Goal: Obtain resource: Download file/media

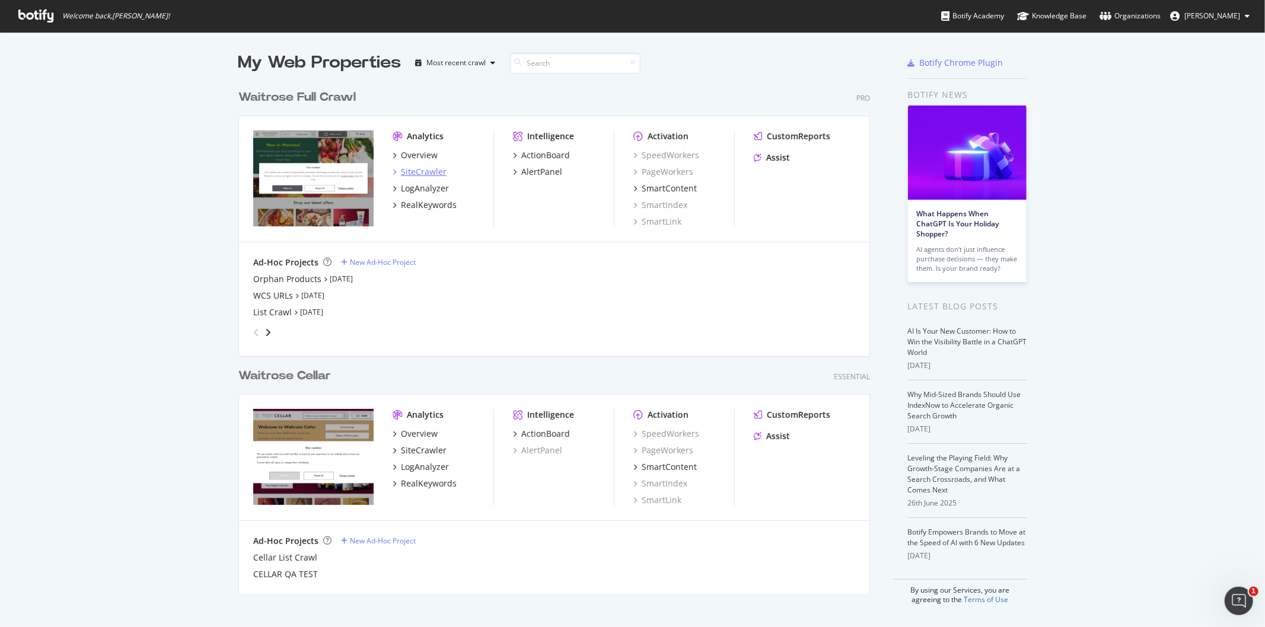
click at [401, 169] on div "SiteCrawler" at bounding box center [424, 172] width 46 height 12
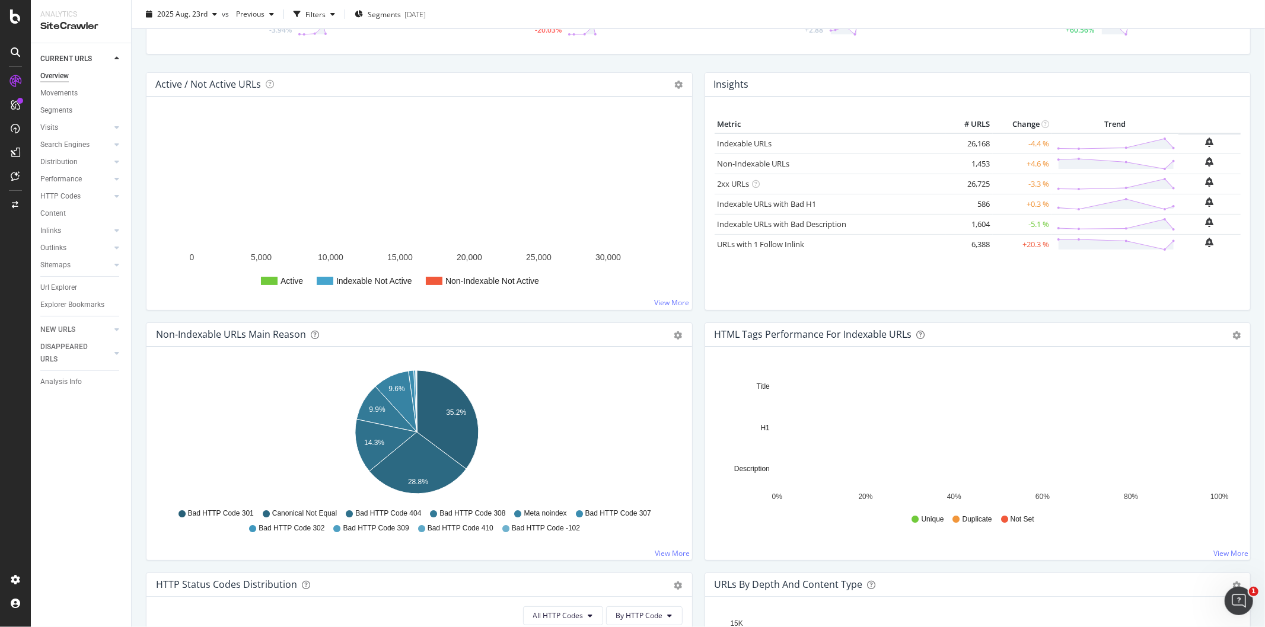
scroll to position [461, 0]
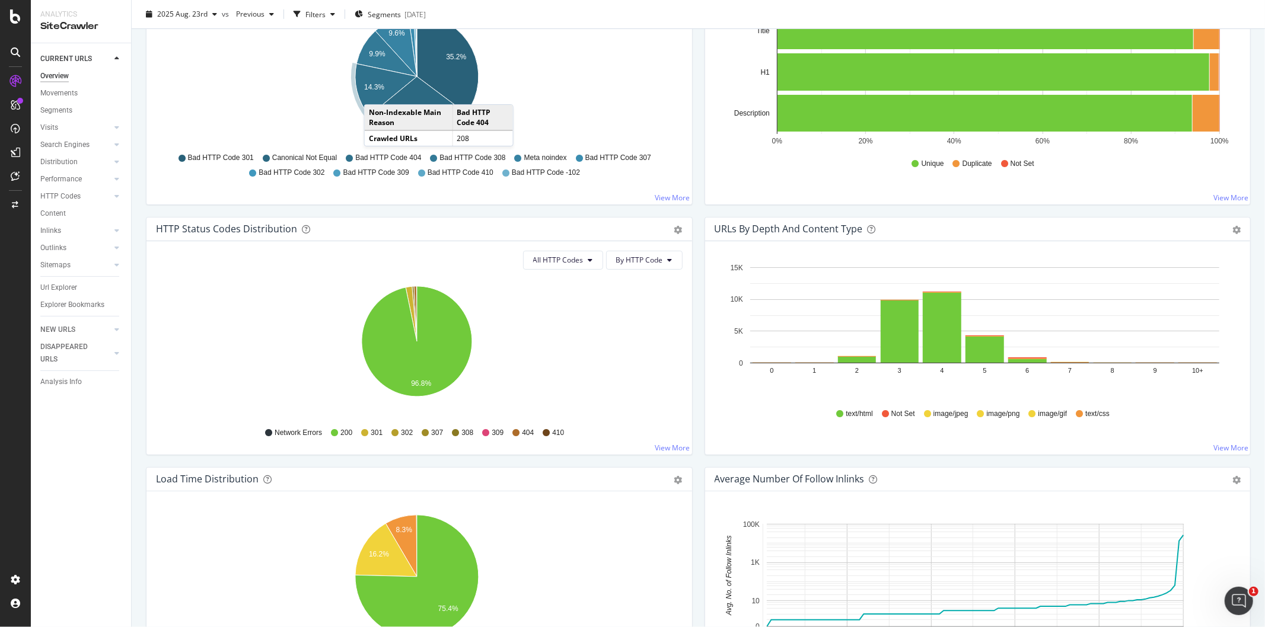
click at [376, 93] on icon "A chart." at bounding box center [386, 89] width 62 height 52
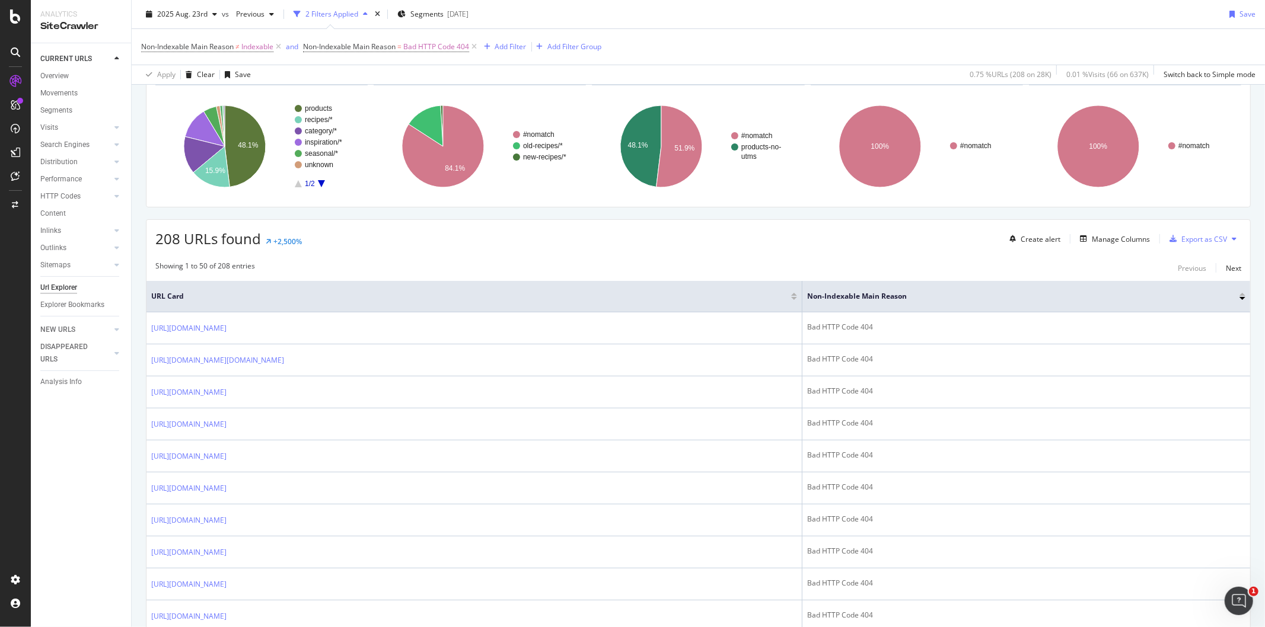
scroll to position [66, 0]
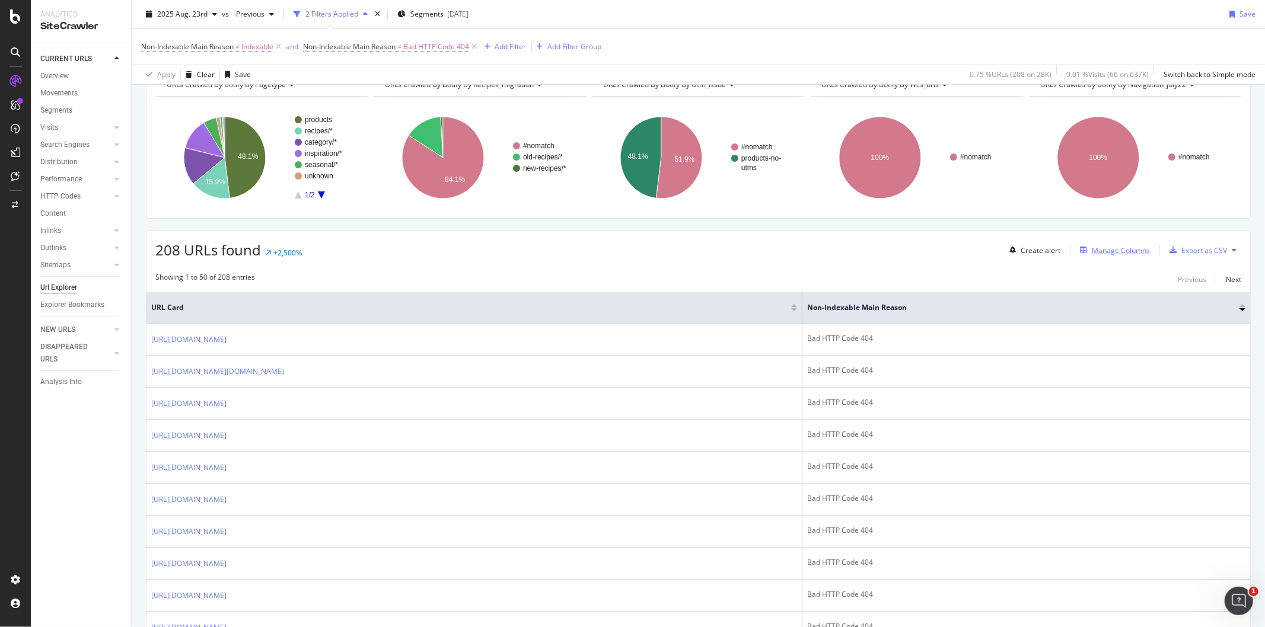
click at [1110, 250] on div "Manage Columns" at bounding box center [1121, 251] width 58 height 10
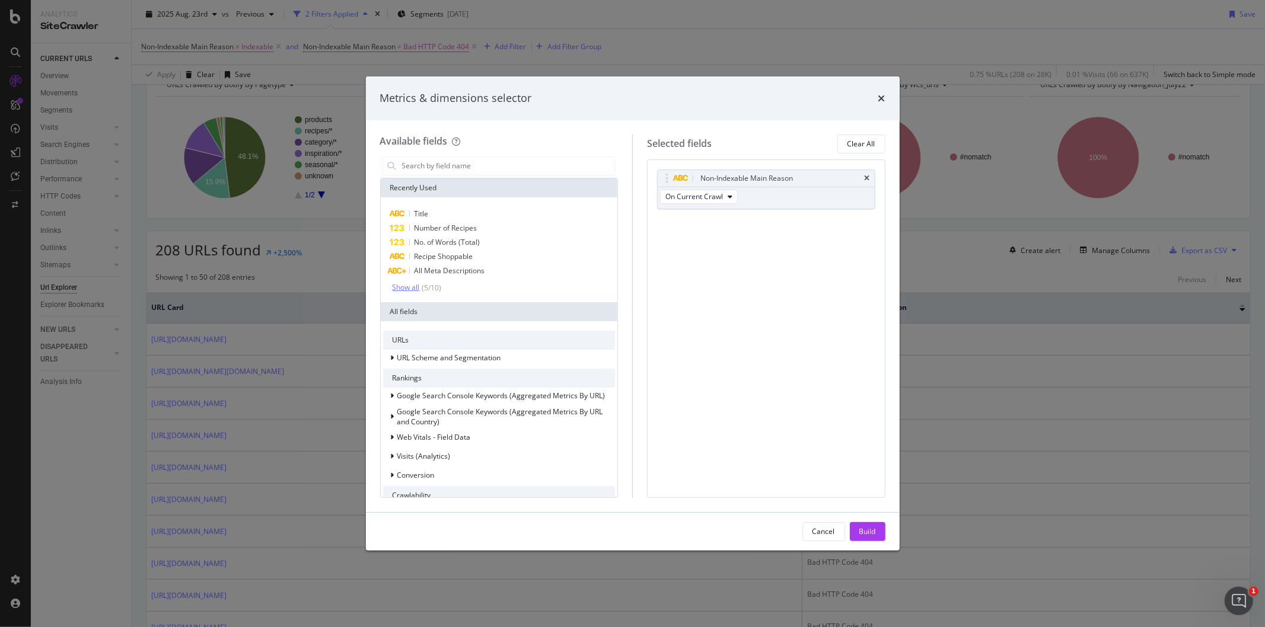
click at [435, 285] on div "( 5 / 10 )" at bounding box center [431, 288] width 22 height 10
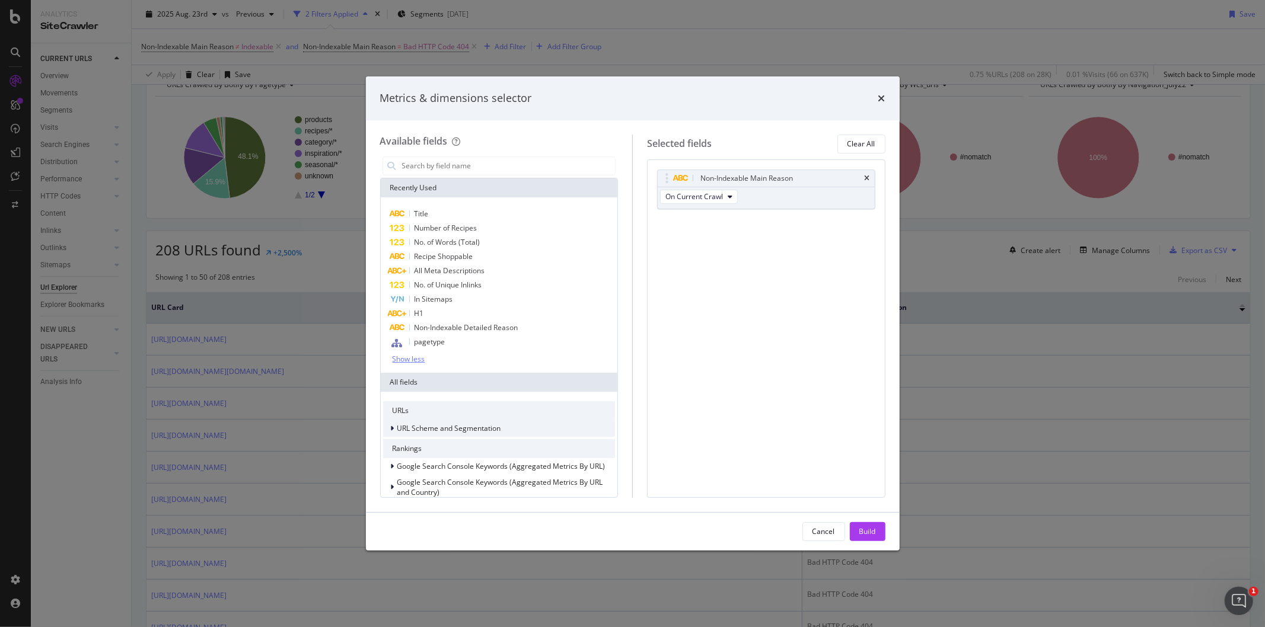
click at [441, 436] on div "URL Scheme and Segmentation" at bounding box center [499, 428] width 232 height 17
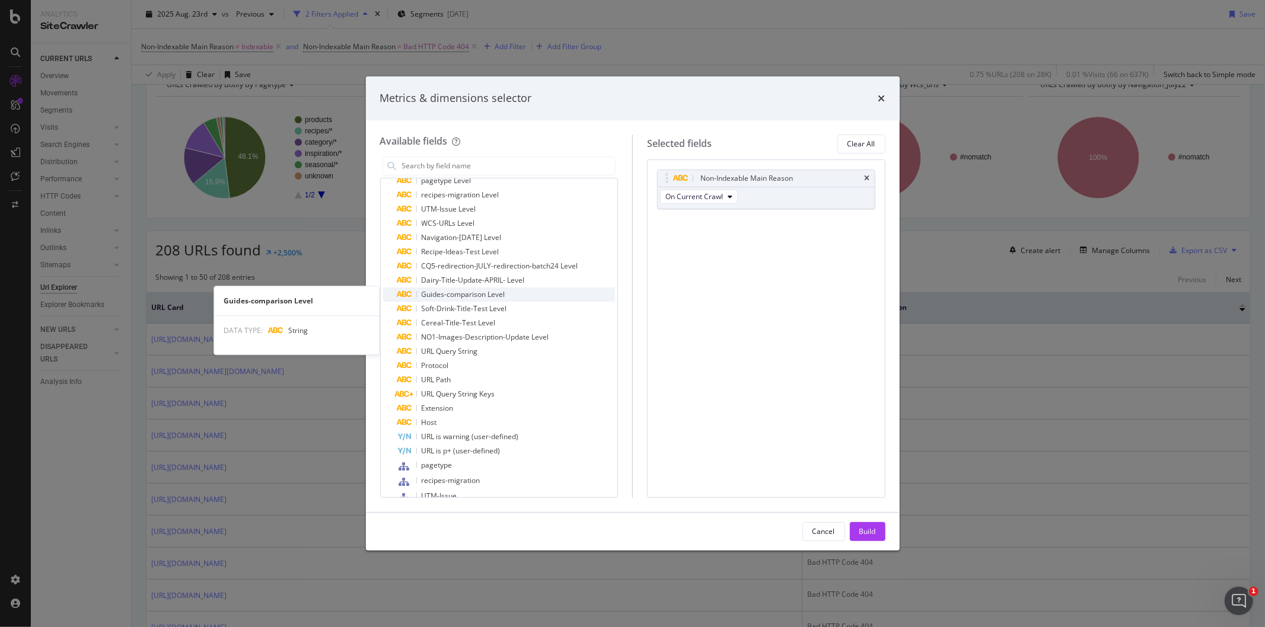
scroll to position [659, 0]
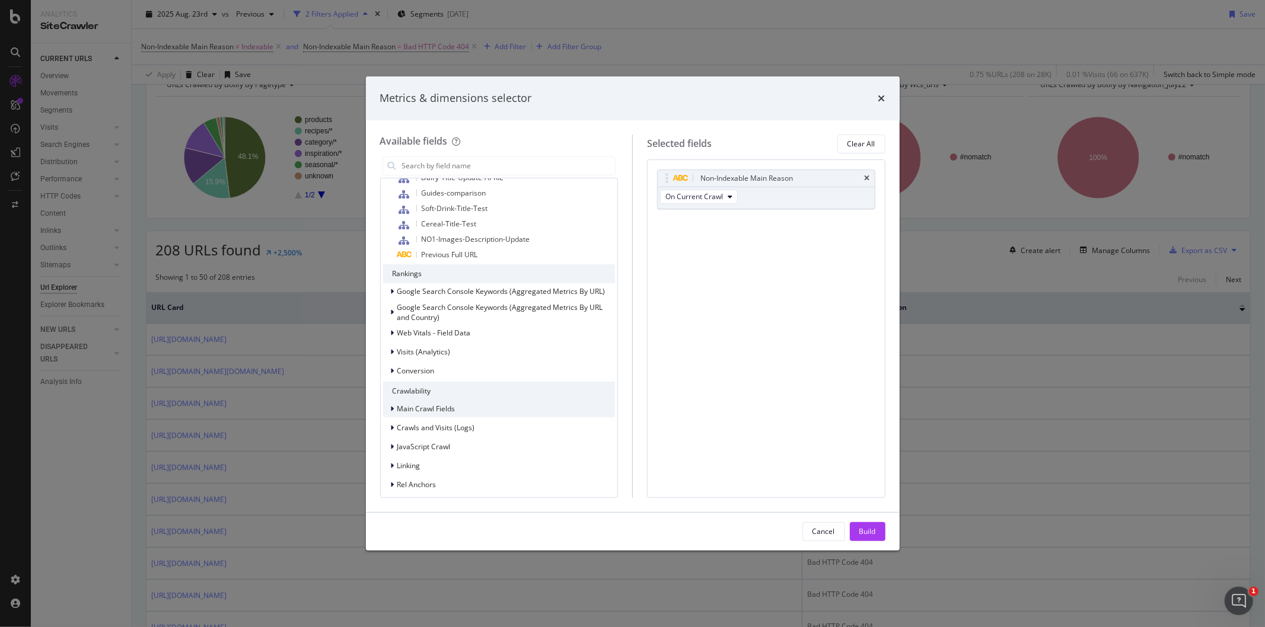
click at [458, 415] on div "Main Crawl Fields" at bounding box center [499, 409] width 232 height 17
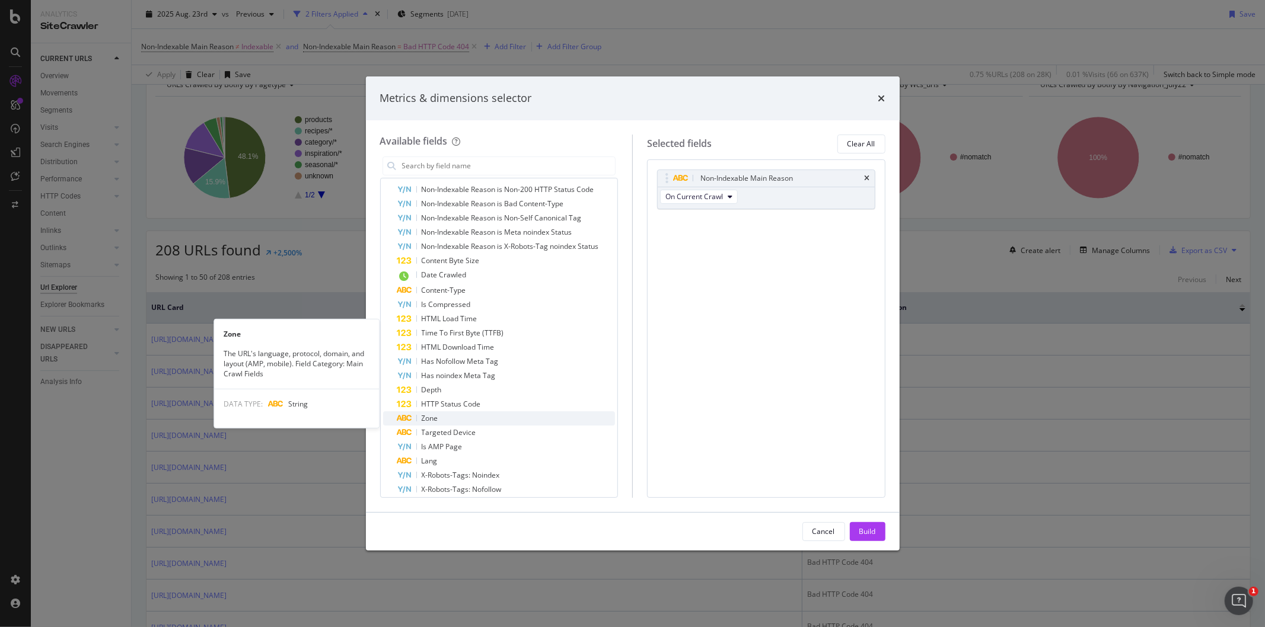
scroll to position [1120, 0]
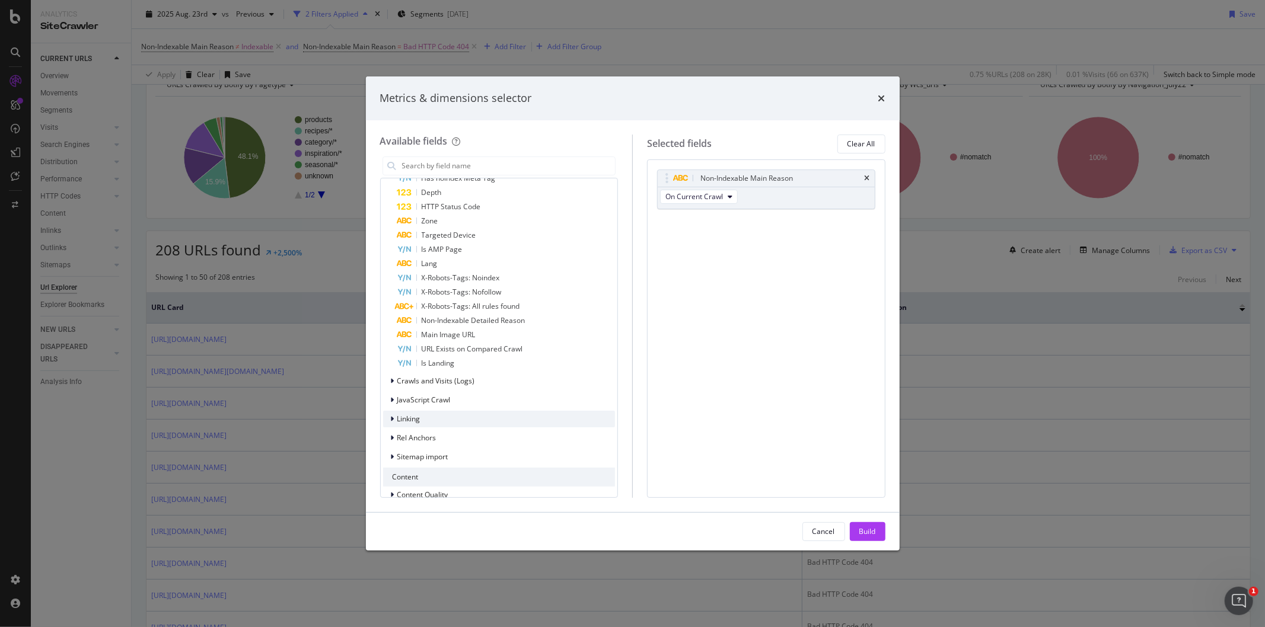
click at [441, 418] on div "Linking" at bounding box center [499, 419] width 232 height 17
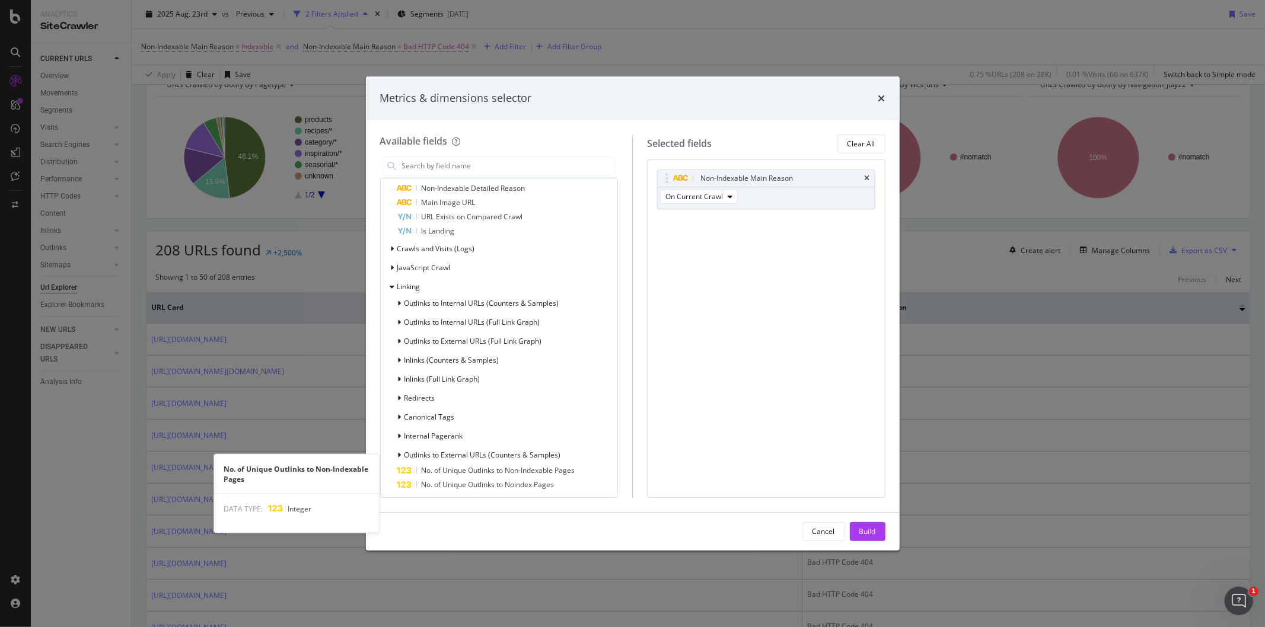
scroll to position [1318, 0]
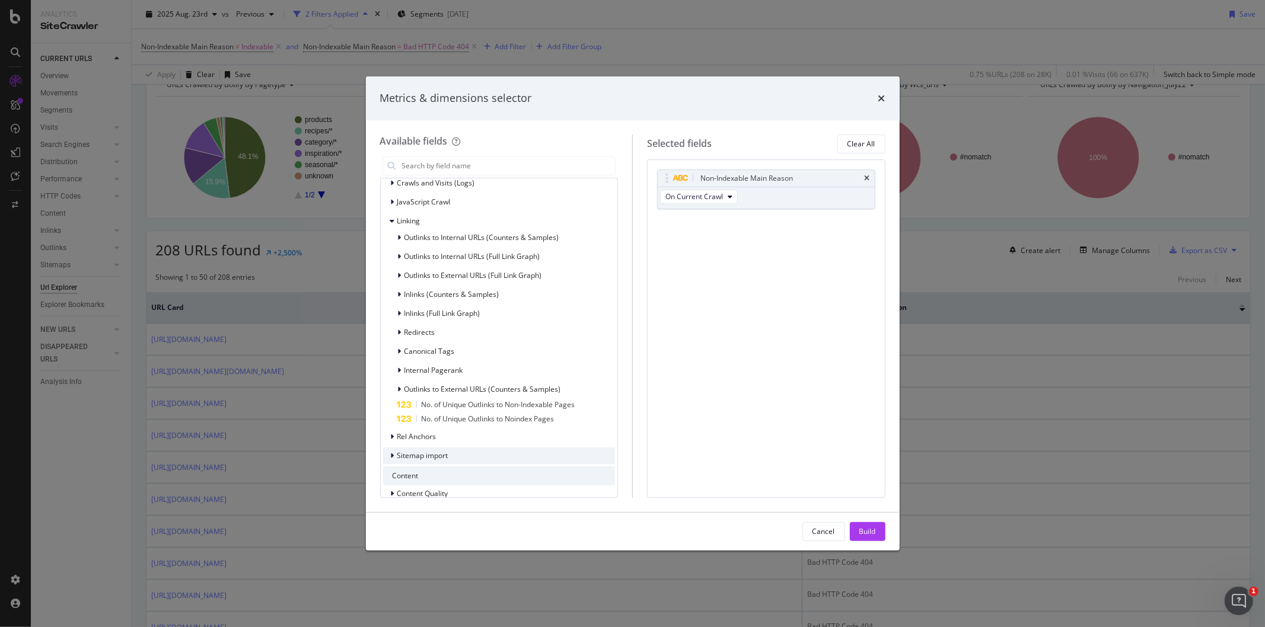
click at [442, 455] on span "Sitemap import" at bounding box center [422, 456] width 51 height 10
click at [445, 439] on div "Rel Anchors" at bounding box center [499, 437] width 232 height 17
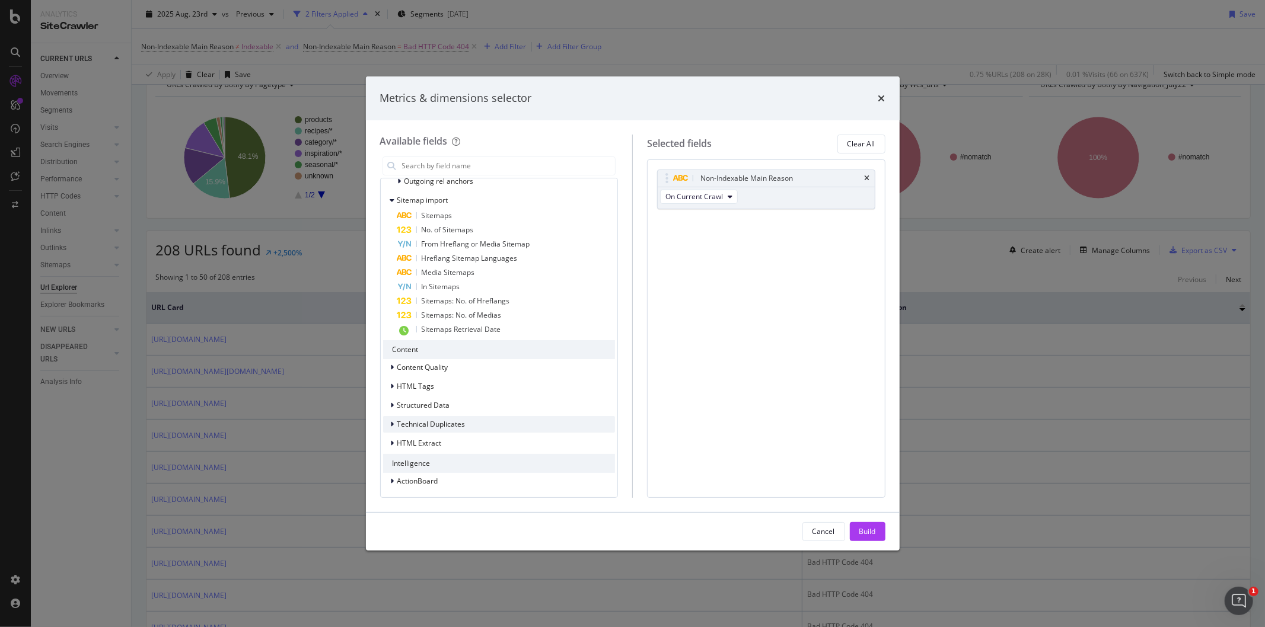
scroll to position [1648, 0]
click at [441, 439] on div "HTML Extract" at bounding box center [499, 443] width 232 height 17
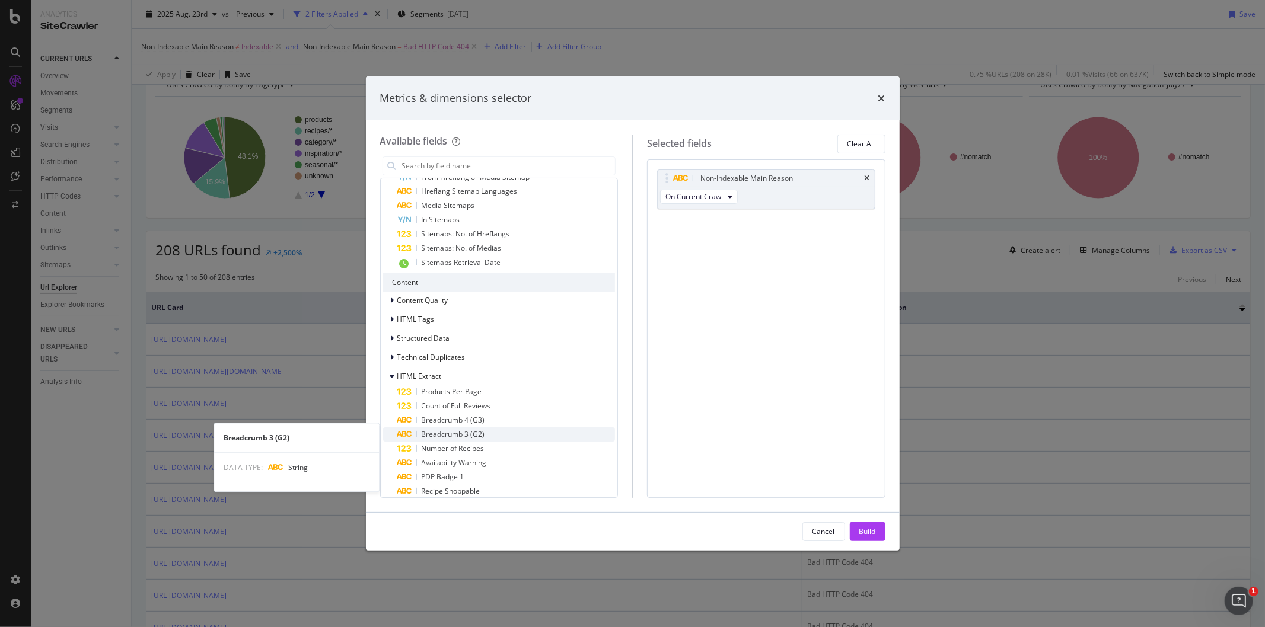
scroll to position [1780, 0]
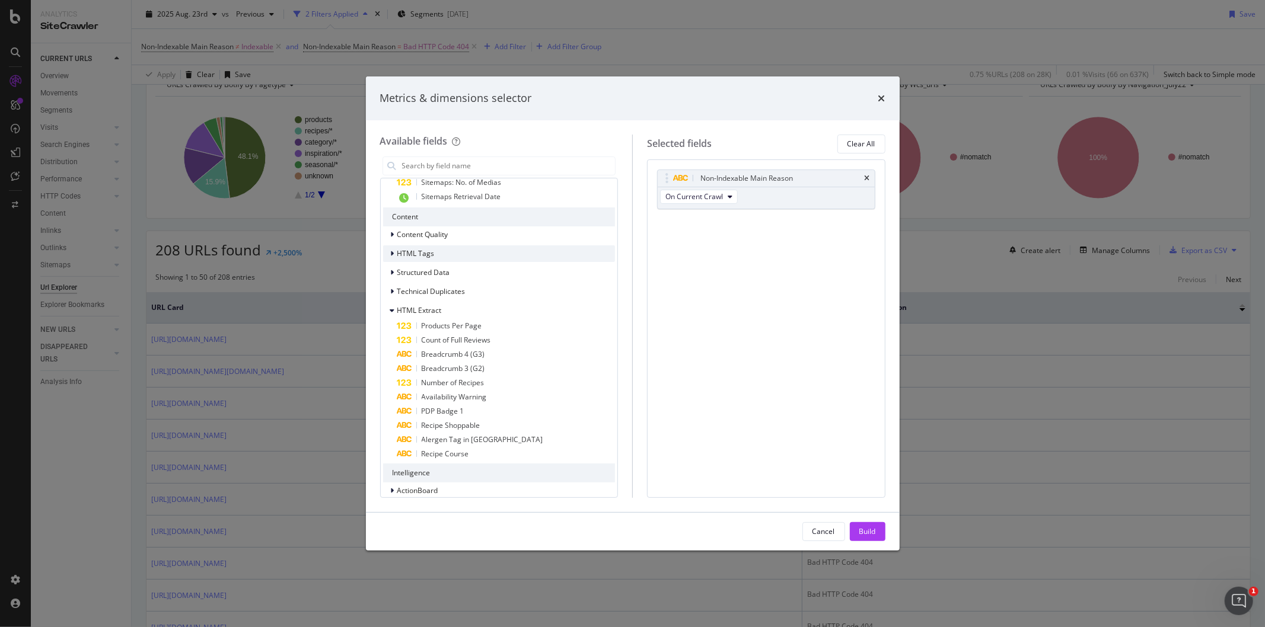
click at [436, 251] on div "HTML Tags" at bounding box center [499, 254] width 232 height 17
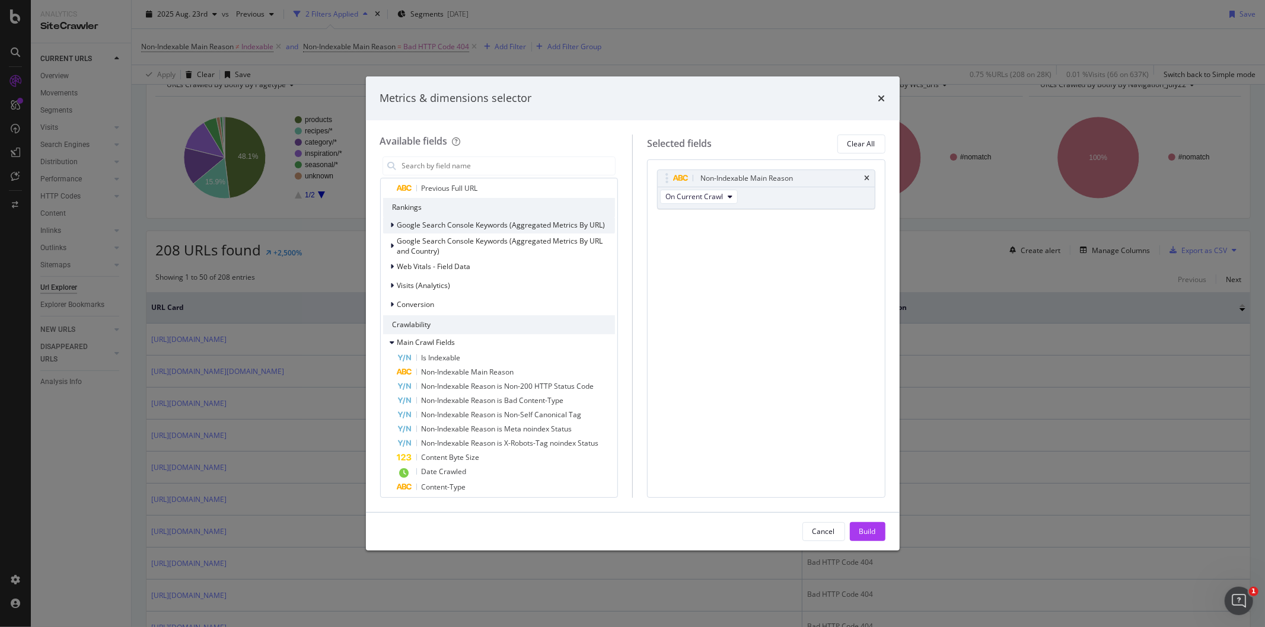
scroll to position [659, 0]
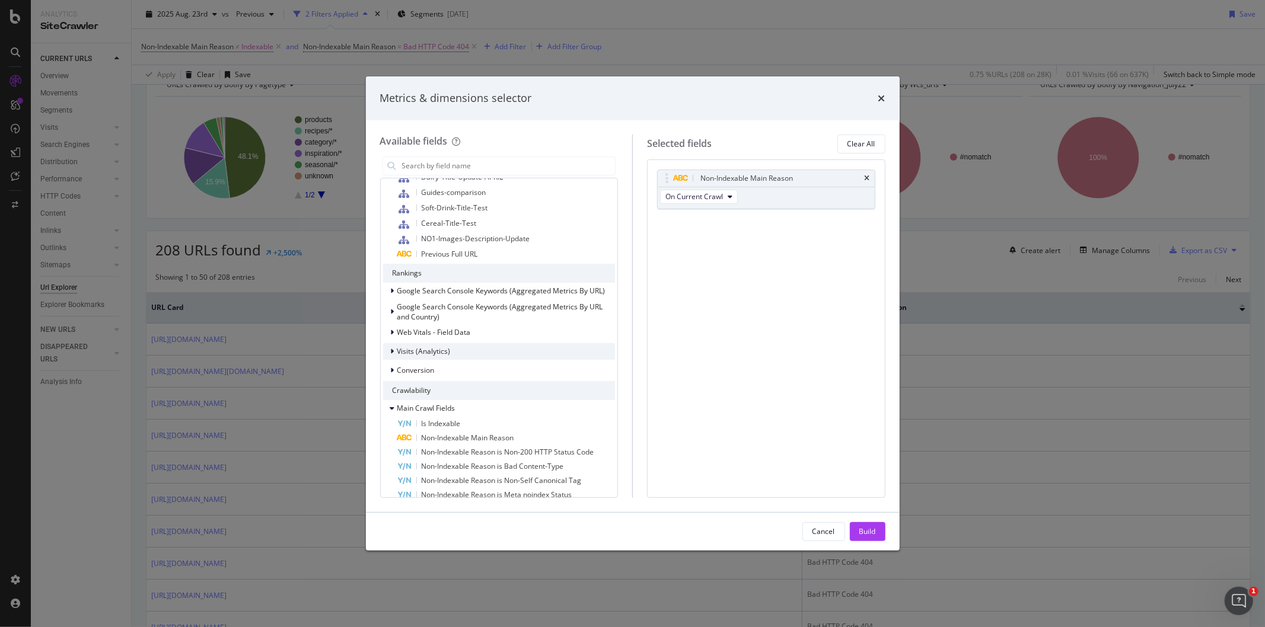
click at [439, 349] on span "Visits (Analytics)" at bounding box center [423, 351] width 53 height 10
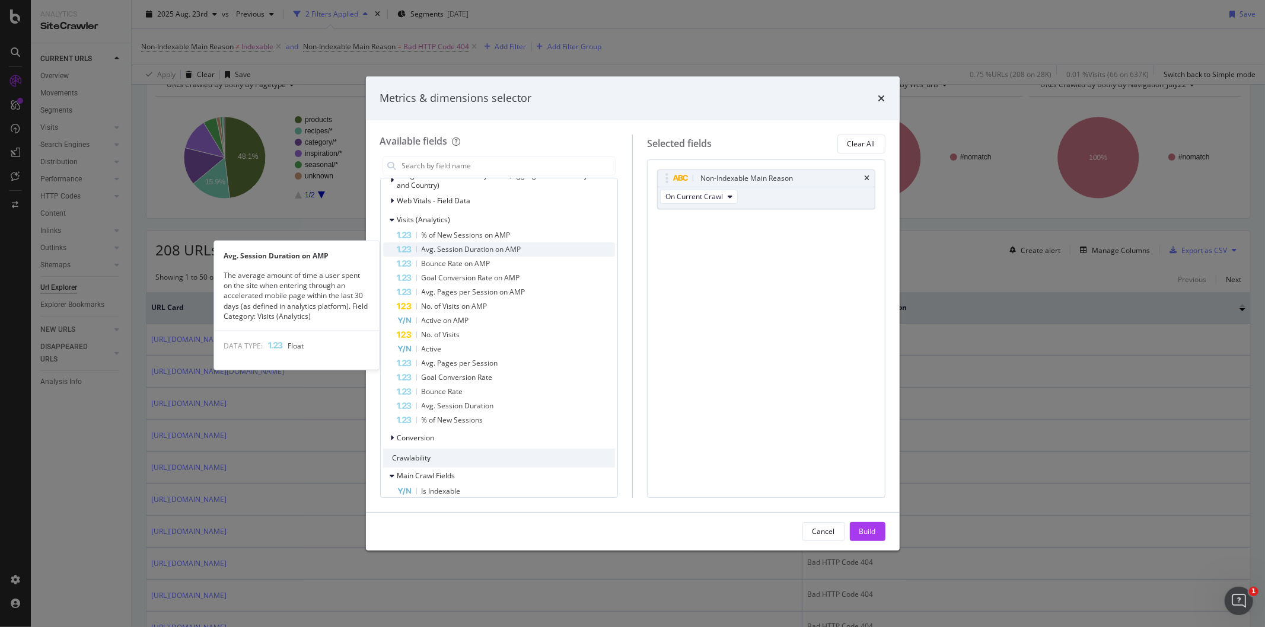
scroll to position [857, 0]
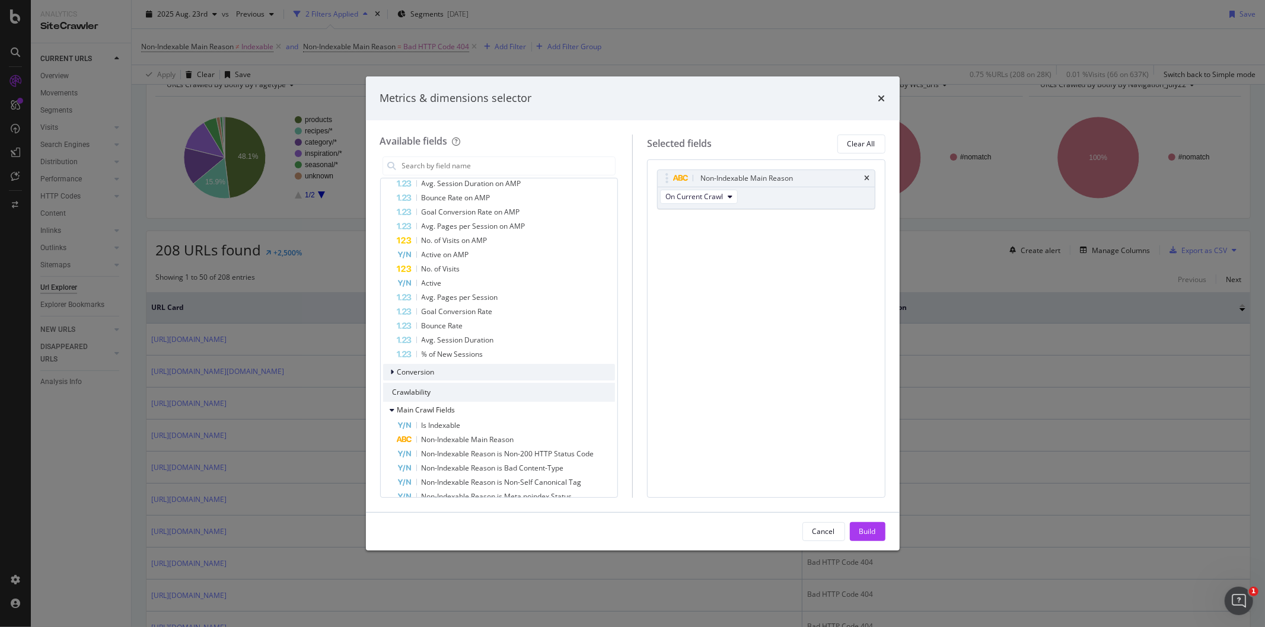
click at [439, 364] on div "Conversion" at bounding box center [499, 372] width 232 height 17
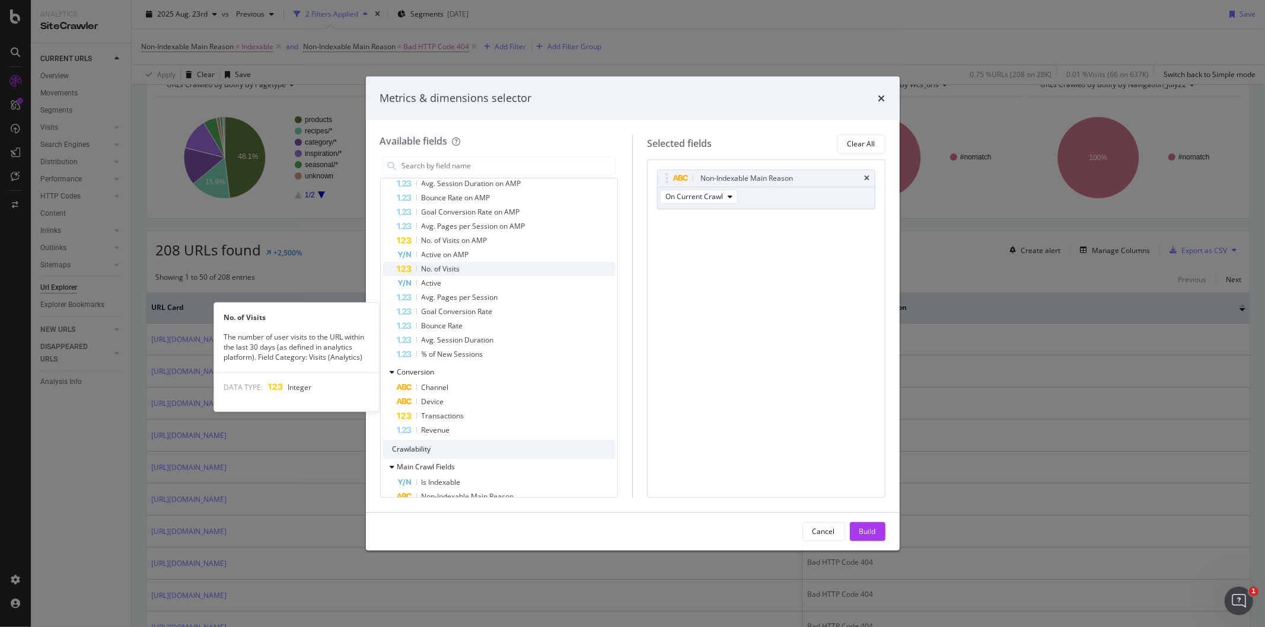
scroll to position [659, 0]
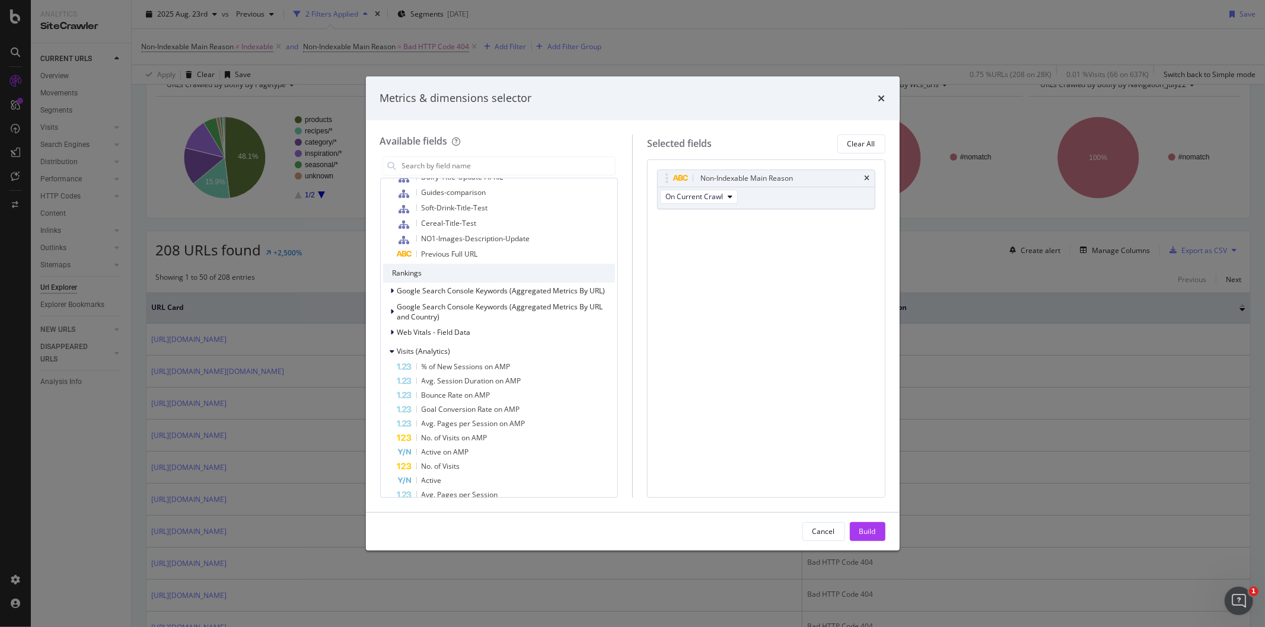
click at [450, 342] on div "Google Search Console Keywords (Aggregated Metrics By URL) Google Search Consol…" at bounding box center [499, 459] width 232 height 352
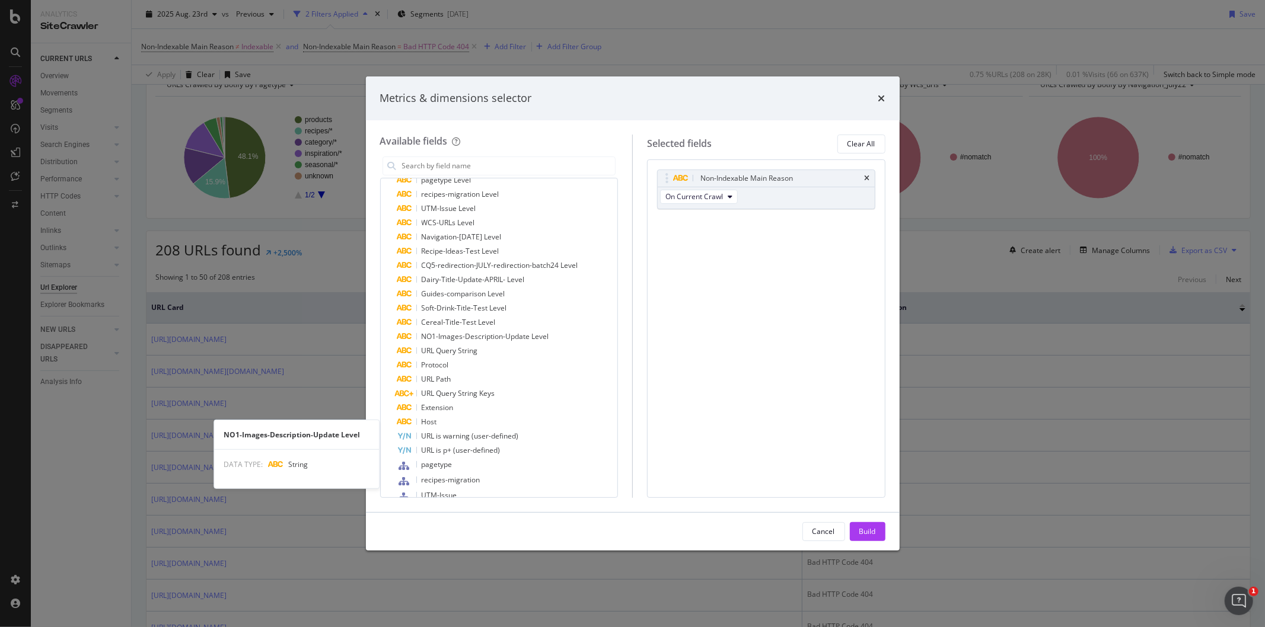
scroll to position [0, 0]
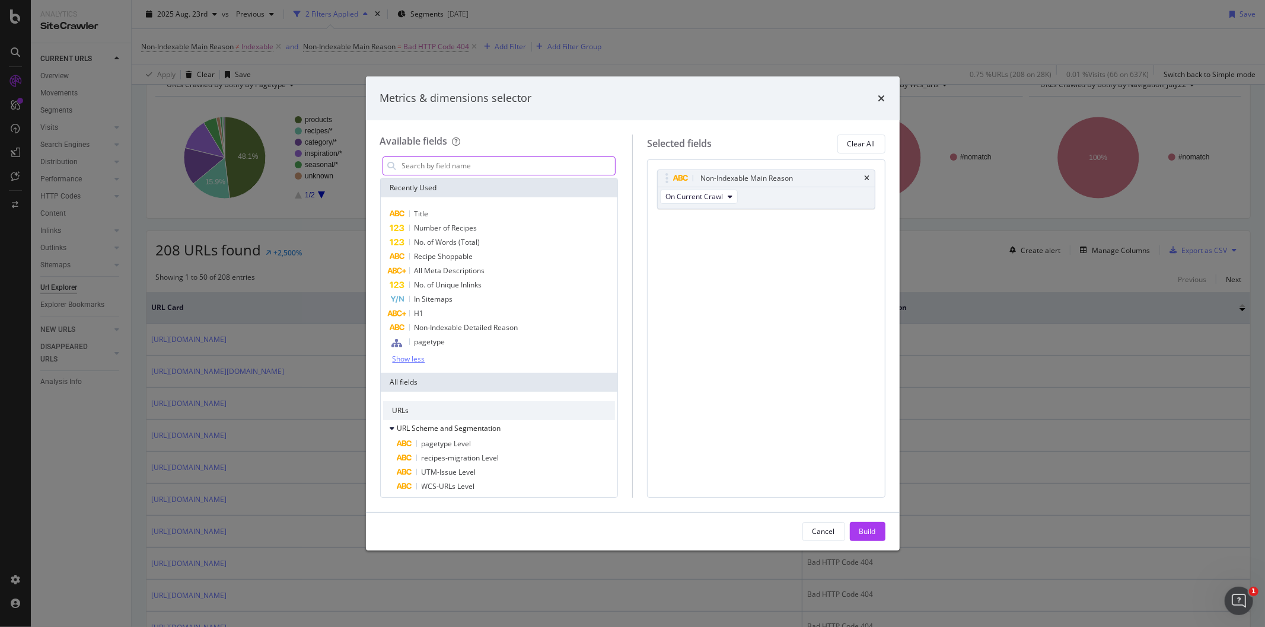
click at [439, 164] on input "modal" at bounding box center [508, 166] width 215 height 18
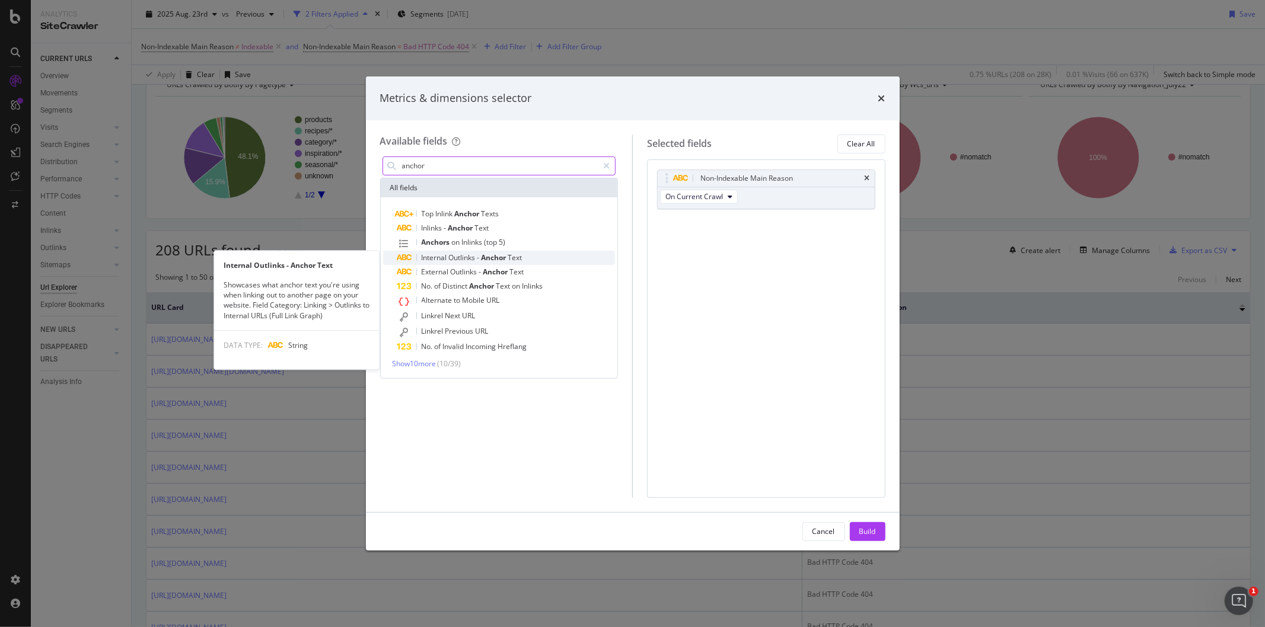
type input "anchor"
click at [496, 256] on span "Anchor" at bounding box center [495, 258] width 27 height 10
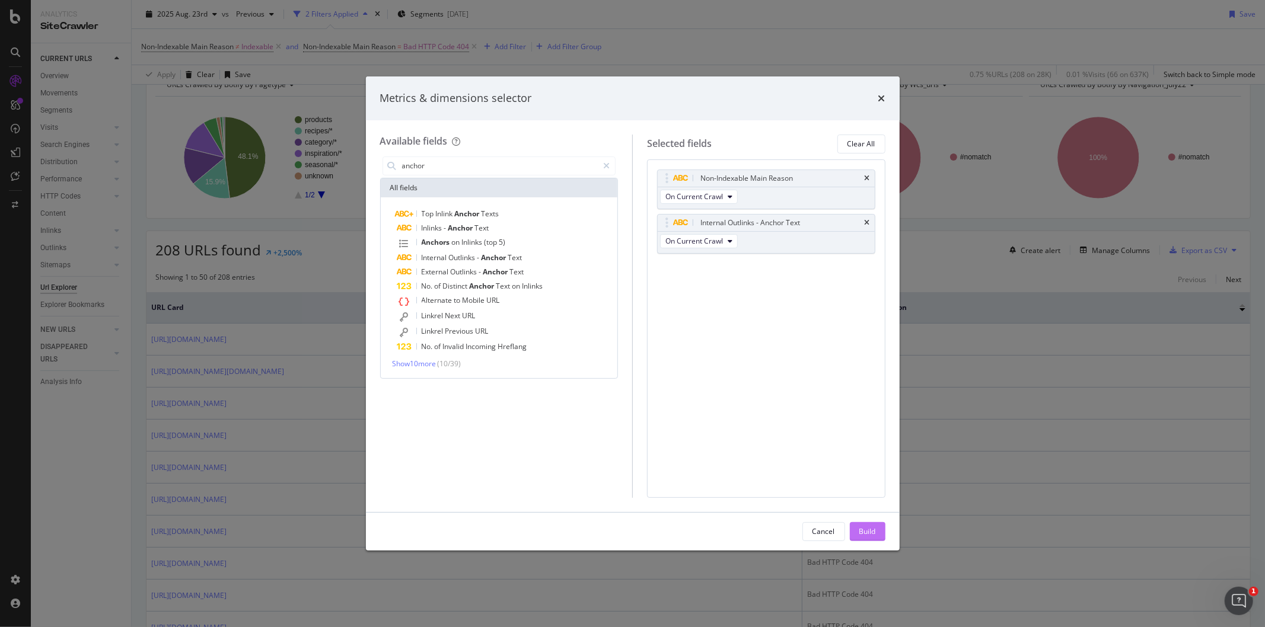
click at [871, 536] on div "Build" at bounding box center [867, 532] width 17 height 10
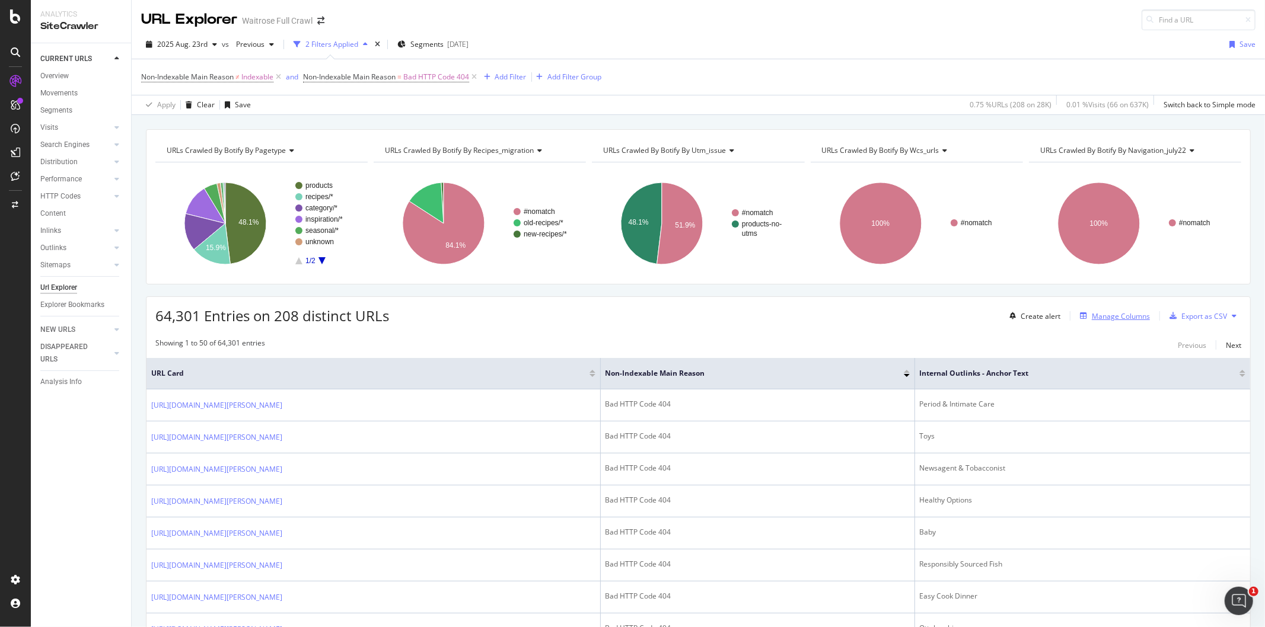
click at [1130, 320] on div "Manage Columns" at bounding box center [1121, 316] width 58 height 10
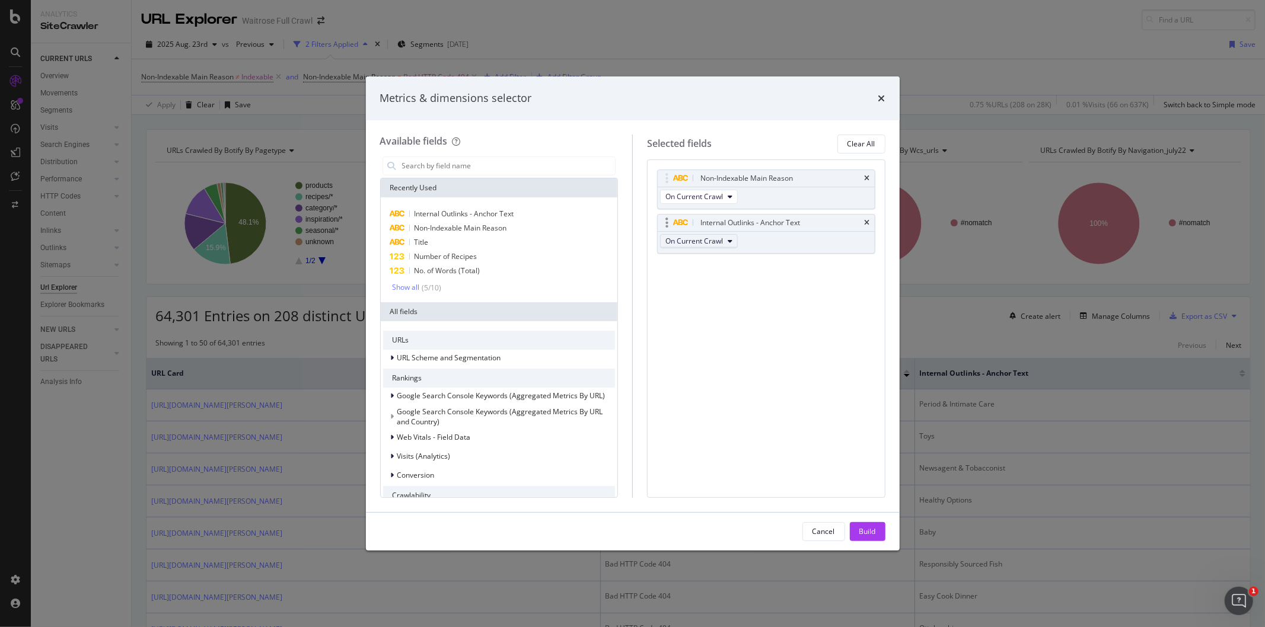
click at [709, 246] on span "On Current Crawl" at bounding box center [694, 241] width 58 height 10
click at [760, 246] on div "Internal Outlinks - Anchor Text On Current Crawl" at bounding box center [766, 234] width 218 height 40
click at [884, 98] on icon "times" at bounding box center [881, 98] width 7 height 9
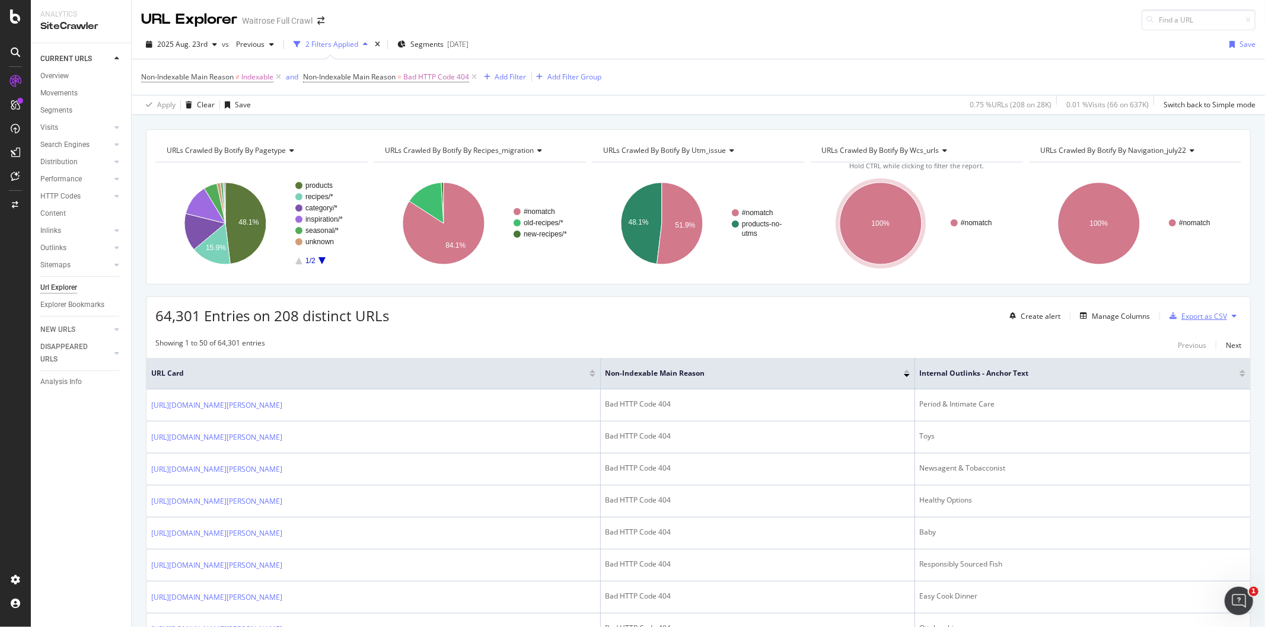
click at [1206, 314] on div "Export as CSV" at bounding box center [1204, 316] width 46 height 10
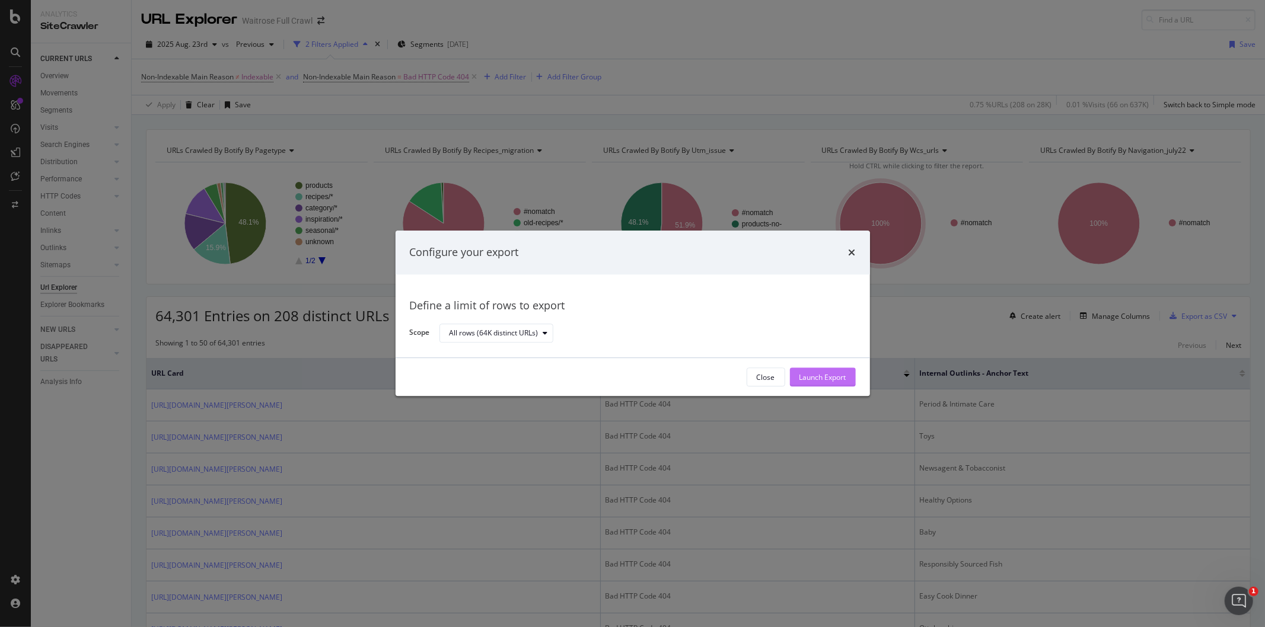
click at [823, 380] on div "Launch Export" at bounding box center [822, 377] width 47 height 10
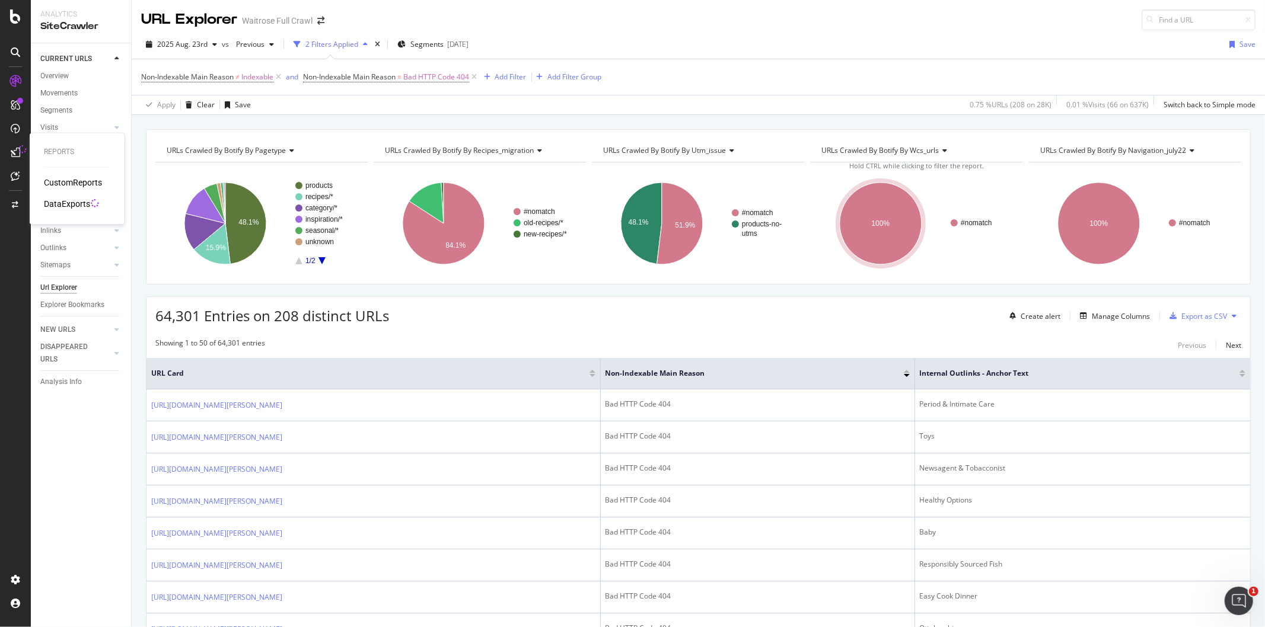
click at [74, 209] on div "DataExports" at bounding box center [67, 205] width 46 height 12
